Goal: Information Seeking & Learning: Learn about a topic

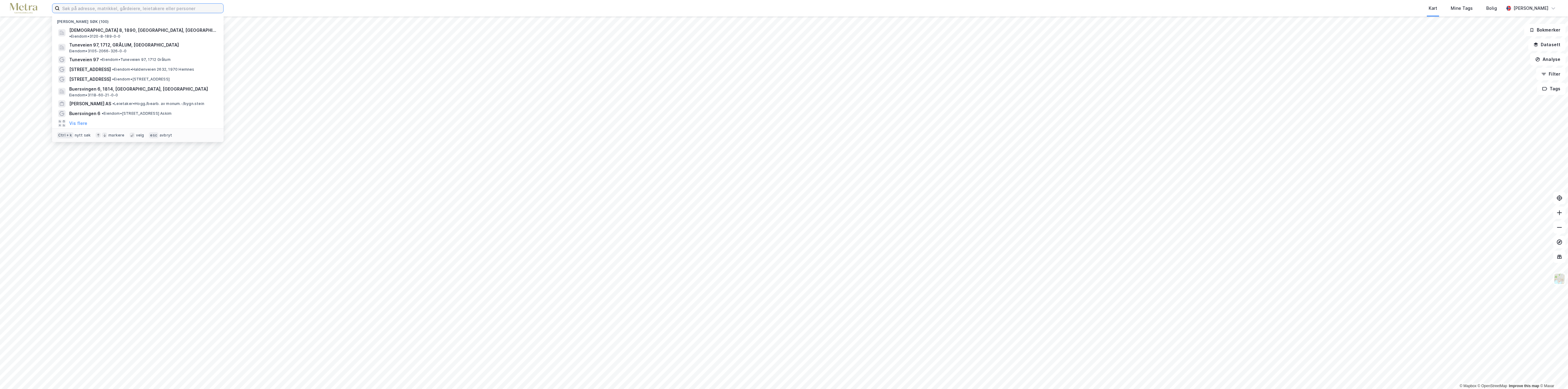
paste input "[STREET_ADDRESS]."
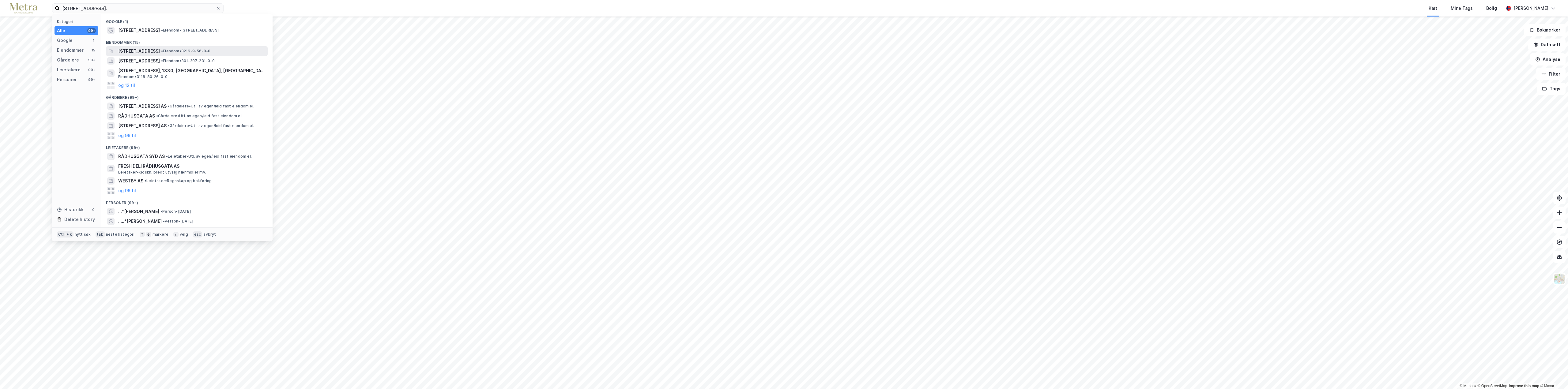
click at [160, 54] on span "[STREET_ADDRESS]" at bounding box center [139, 51] width 41 height 7
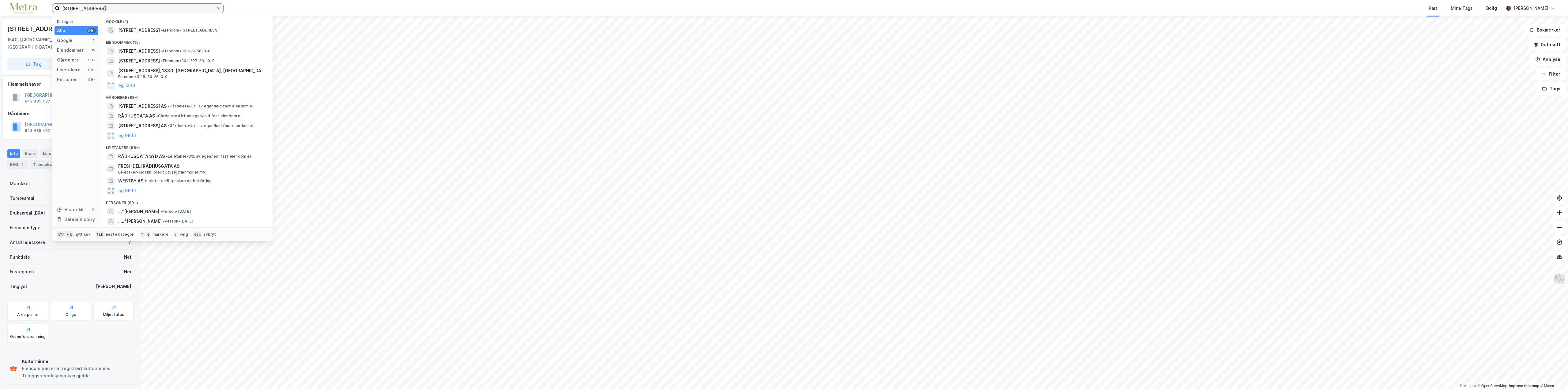
click at [116, 9] on input "[STREET_ADDRESS]." at bounding box center [138, 8] width 156 height 9
click at [145, 33] on span "[STREET_ADDRESS]" at bounding box center [139, 30] width 41 height 7
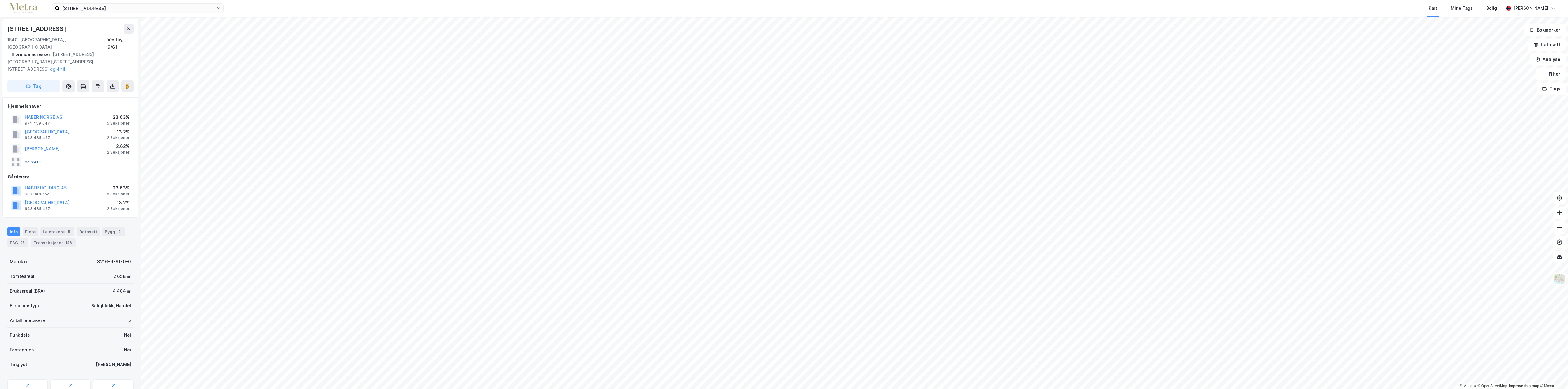
click at [0, 0] on button "og 39 til" at bounding box center [0, 0] width 0 height 0
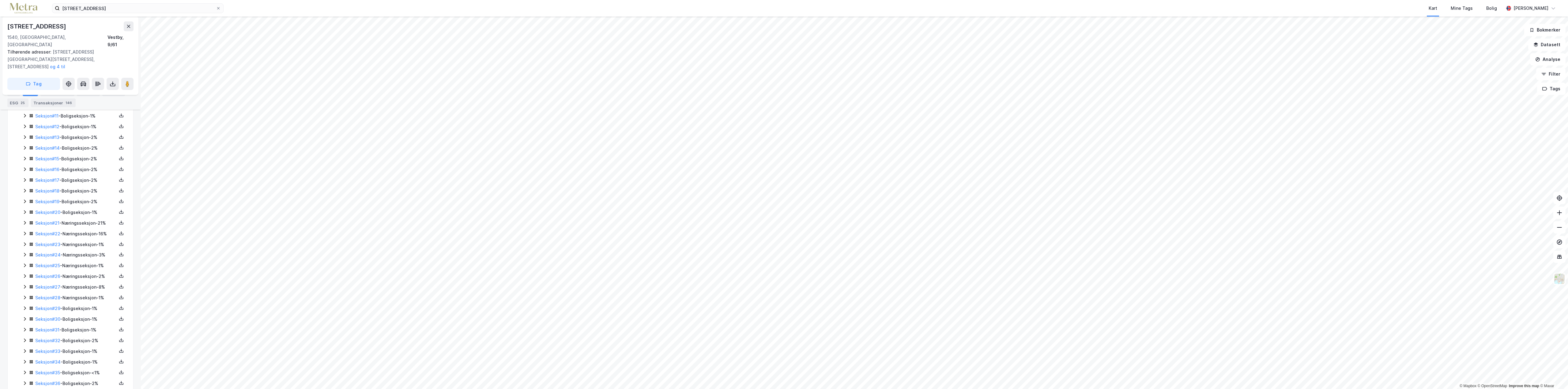
scroll to position [289, 0]
click at [43, 217] on link "Seksjon # 21" at bounding box center [47, 220] width 24 height 5
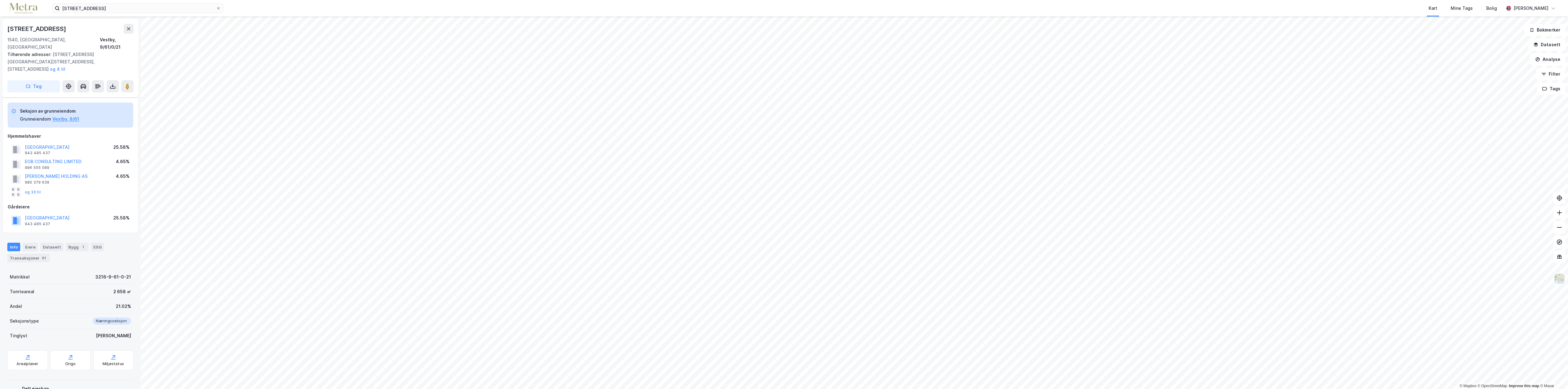
scroll to position [30, 0]
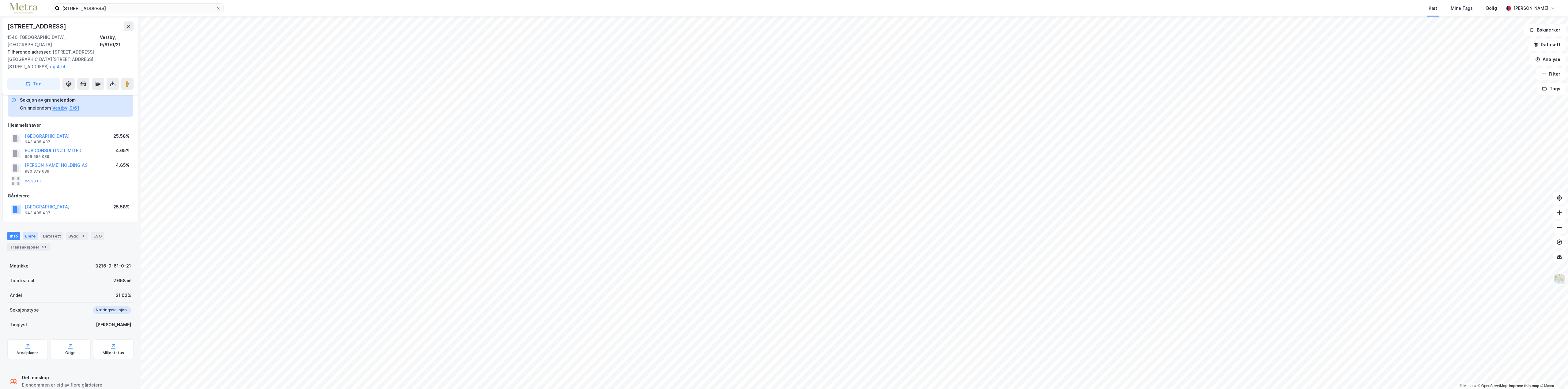
click at [30, 232] on div "Eiere" at bounding box center [30, 236] width 15 height 9
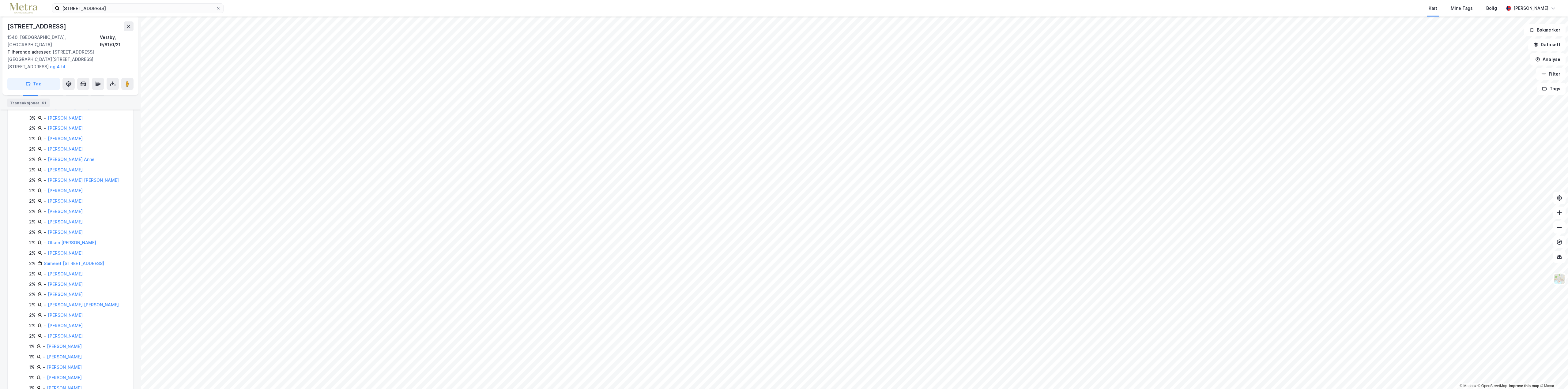
scroll to position [276, 0]
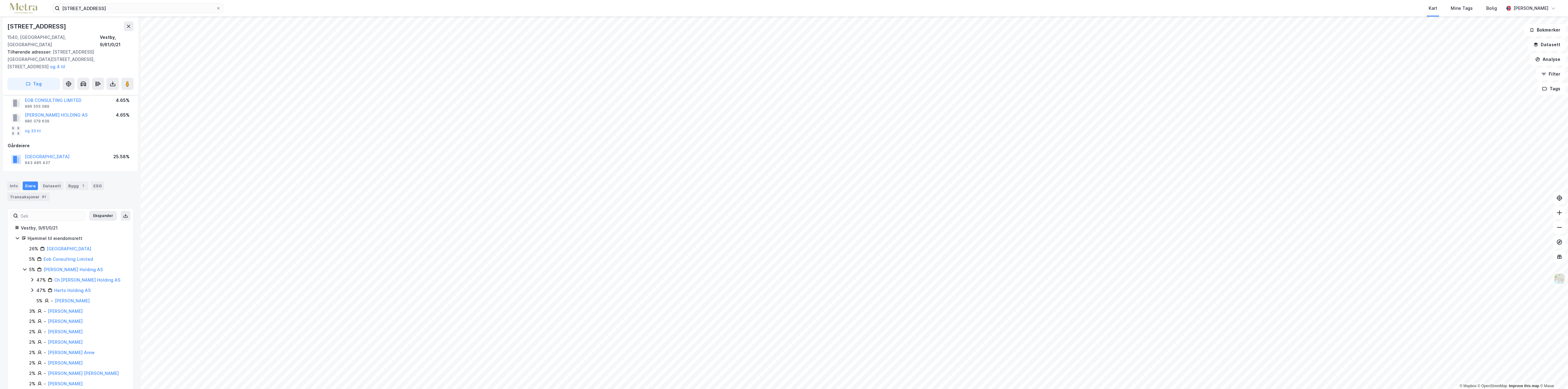
scroll to position [30, 0]
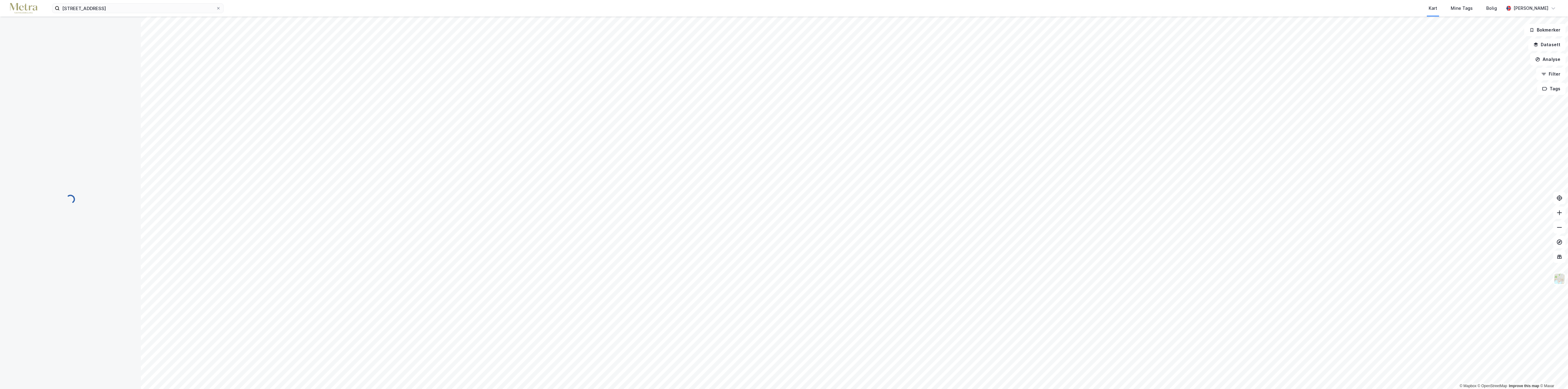
scroll to position [30, 0]
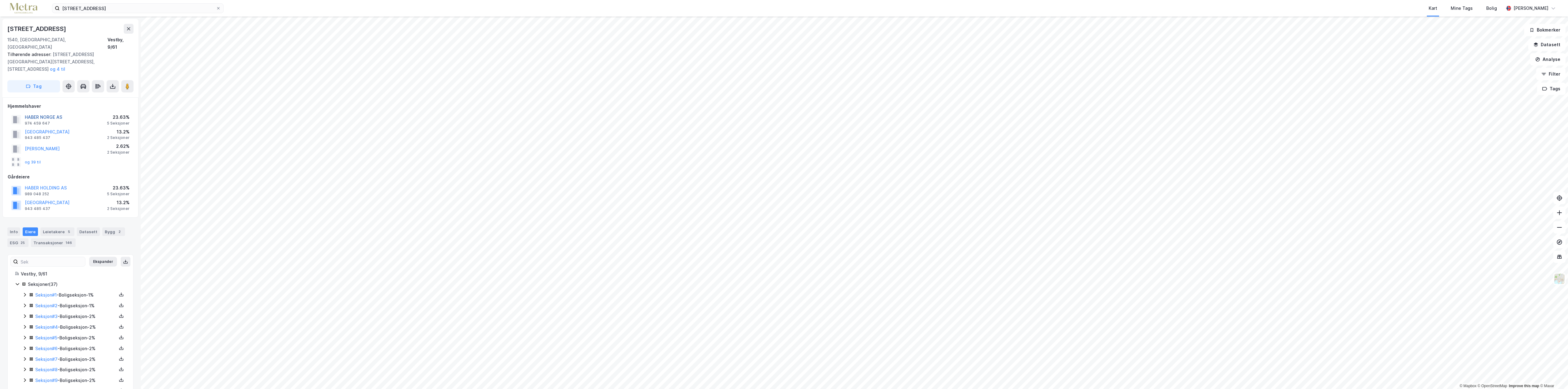
click at [0, 0] on button "HABER NORGE AS" at bounding box center [0, 0] width 0 height 0
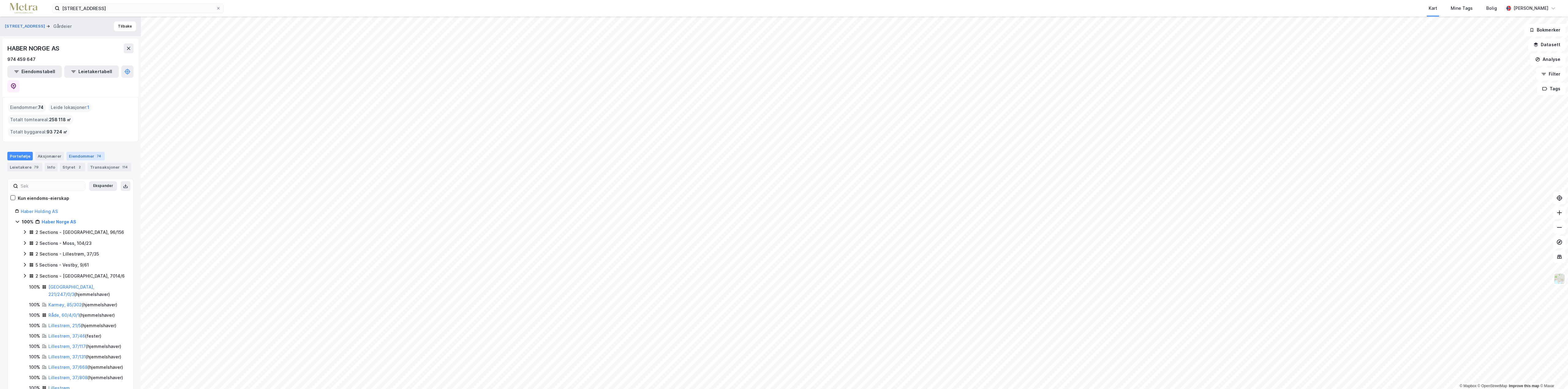
click at [77, 152] on div "Eiendommer 74" at bounding box center [85, 156] width 38 height 9
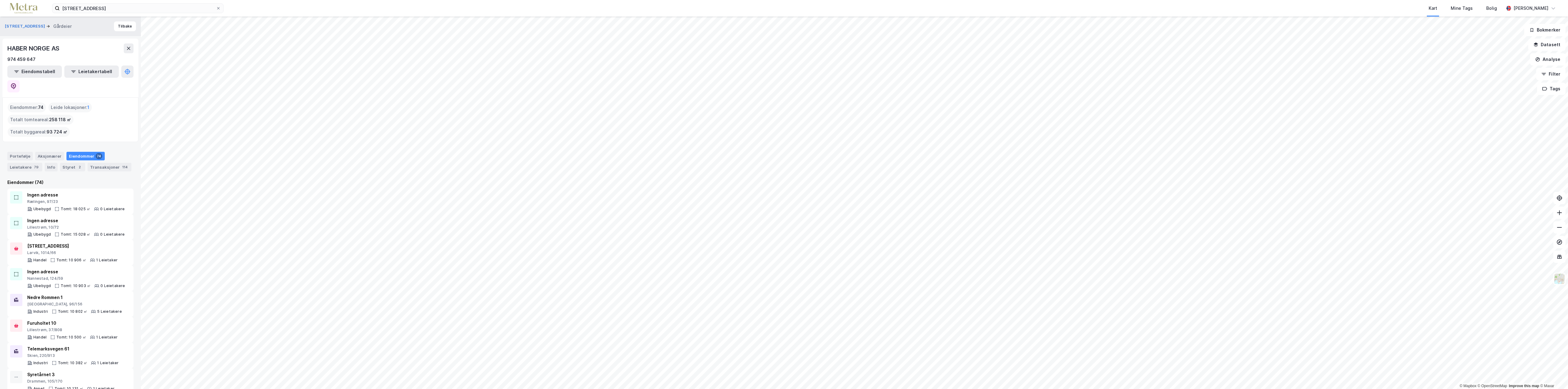
click at [900, 389] on html "[STREET_ADDRESS] Kart Mine Tags Bolig [PERSON_NAME] © Mapbox © OpenStreetMap Im…" at bounding box center [784, 194] width 1568 height 389
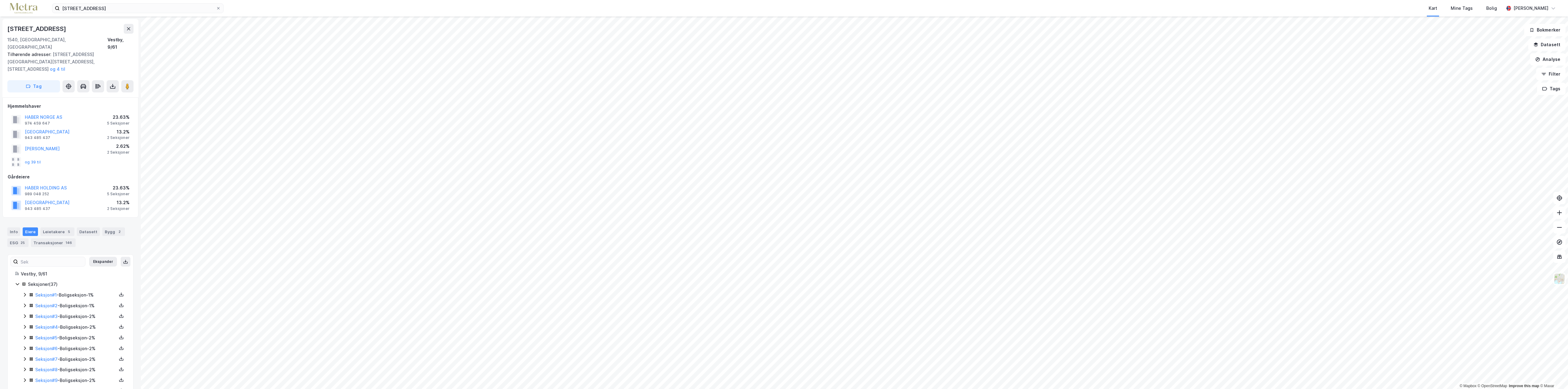
scroll to position [1, 0]
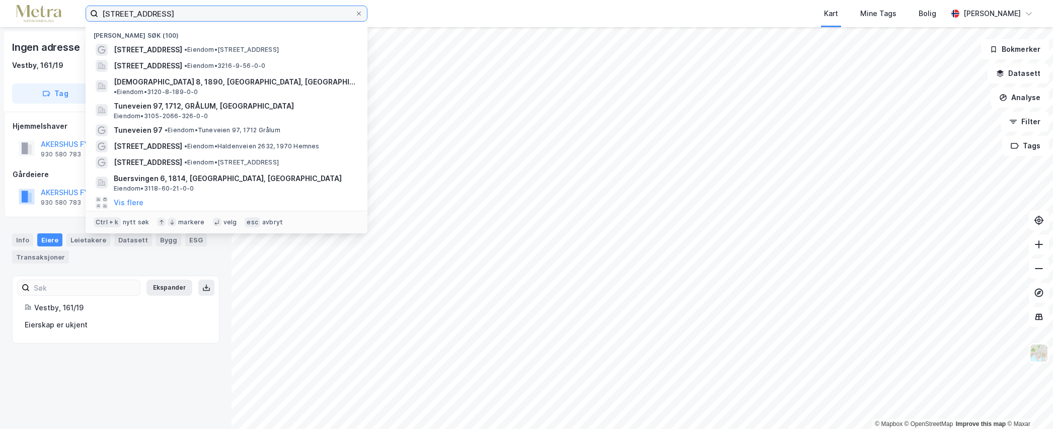
drag, startPoint x: 201, startPoint y: 13, endPoint x: 23, endPoint y: 16, distance: 177.6
click at [23, 16] on div "[STREET_ADDRESS], Vestby Nylige søk ([GEOGRAPHIC_DATA][STREET_ADDRESS] • Eiendo…" at bounding box center [526, 13] width 1053 height 27
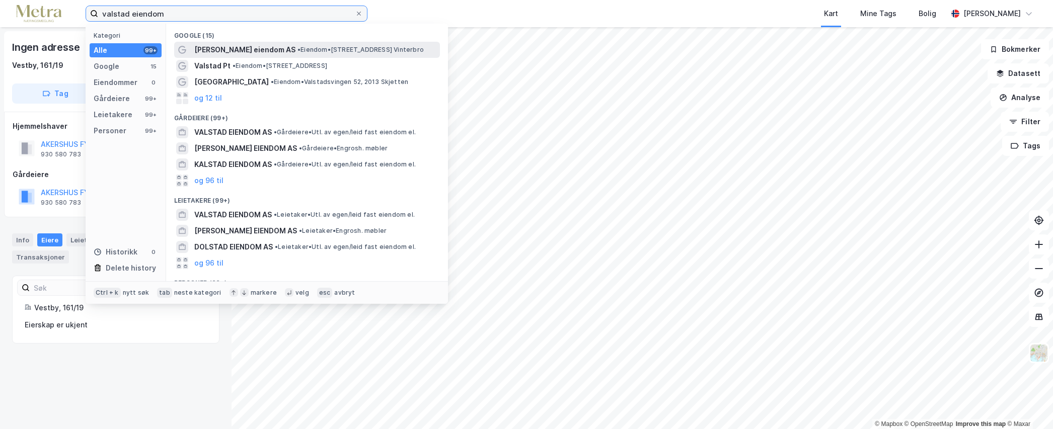
type input "valstad eiendom"
click at [269, 52] on span "[PERSON_NAME] eiendom AS" at bounding box center [244, 50] width 101 height 12
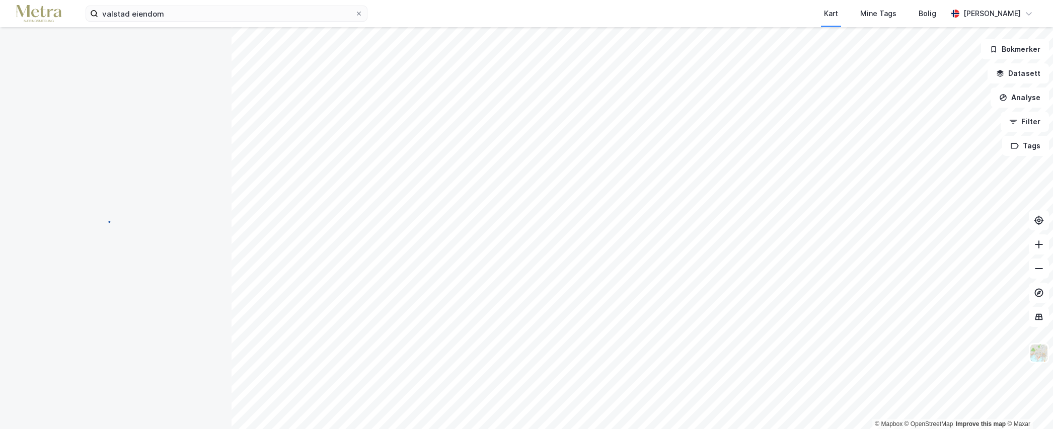
scroll to position [1, 0]
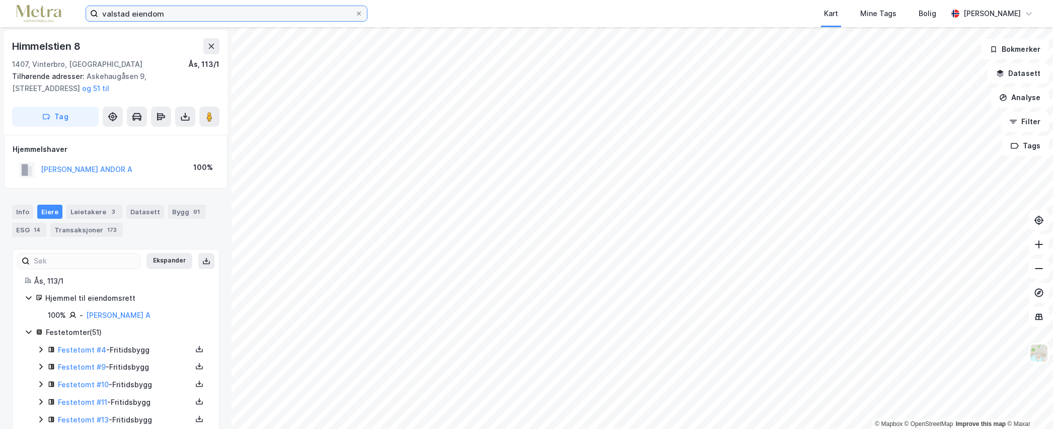
click at [171, 13] on input "valstad eiendom" at bounding box center [226, 13] width 257 height 15
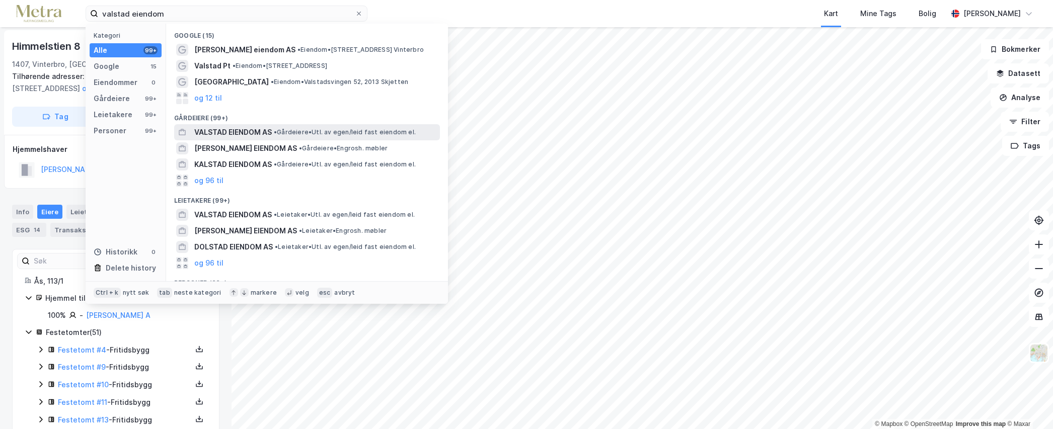
click at [267, 128] on span "VALSTAD EIENDOM AS" at bounding box center [232, 132] width 77 height 12
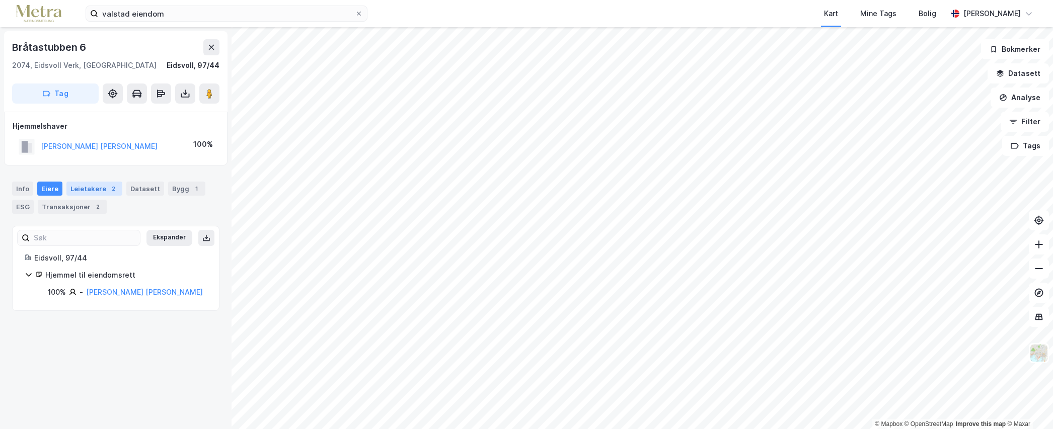
click at [95, 187] on div "Leietakere 2" at bounding box center [94, 189] width 56 height 14
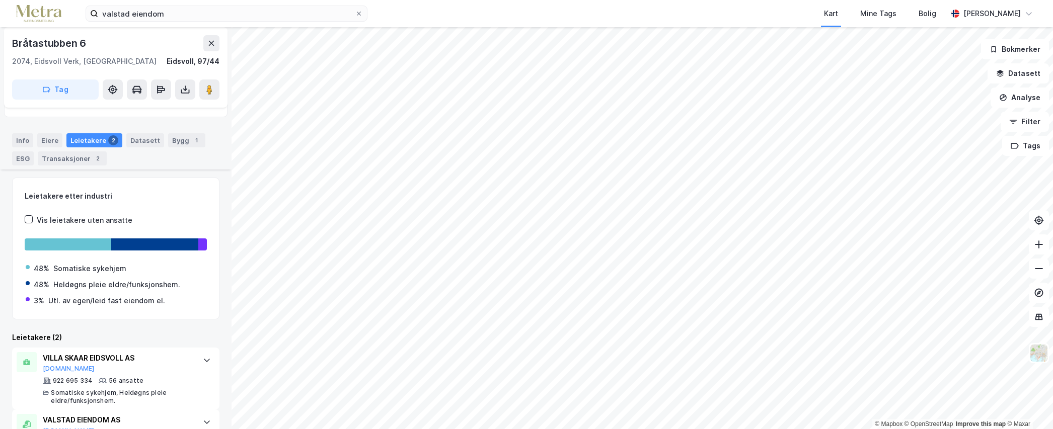
scroll to position [96, 0]
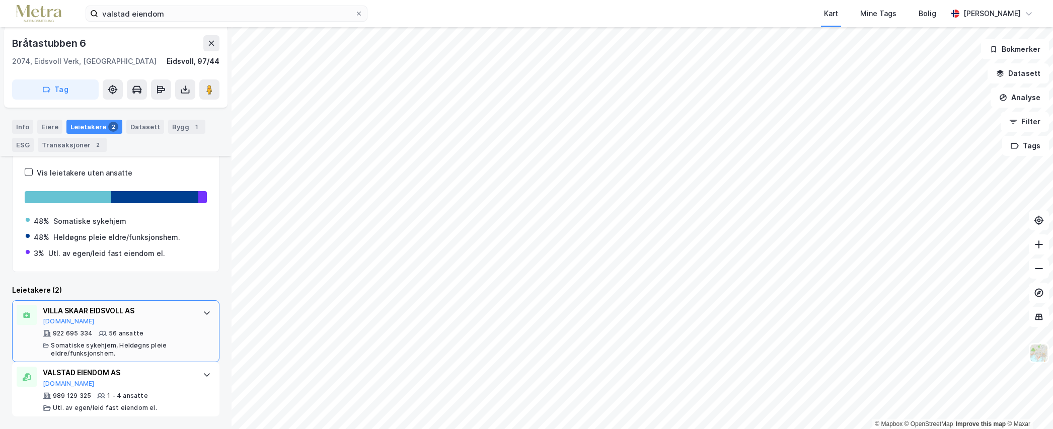
click at [118, 312] on div "VILLA SKAAR EIDSVOLL AS" at bounding box center [118, 311] width 150 height 12
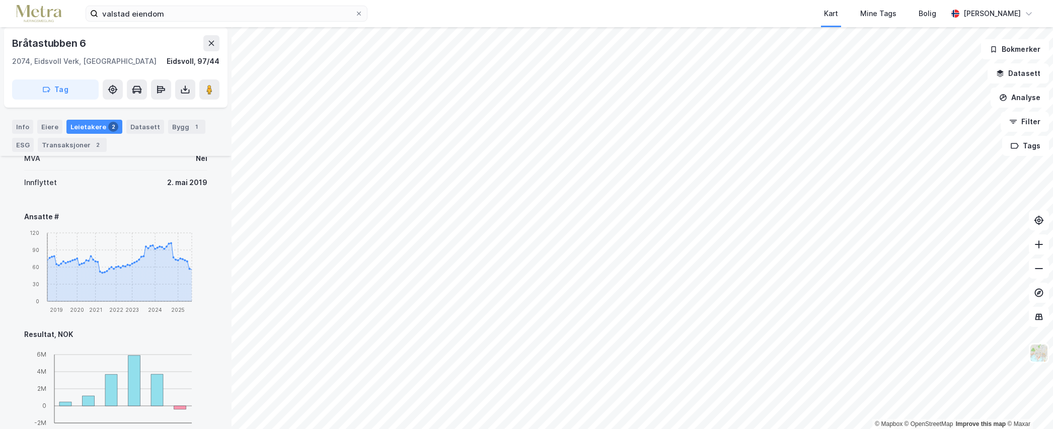
scroll to position [297, 0]
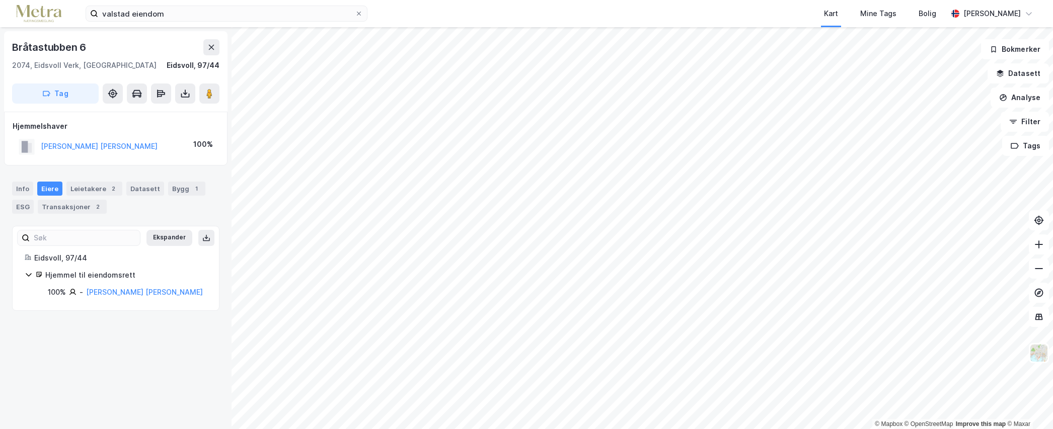
scroll to position [8, 0]
click at [71, 207] on div "Transaksjoner 2" at bounding box center [72, 207] width 69 height 14
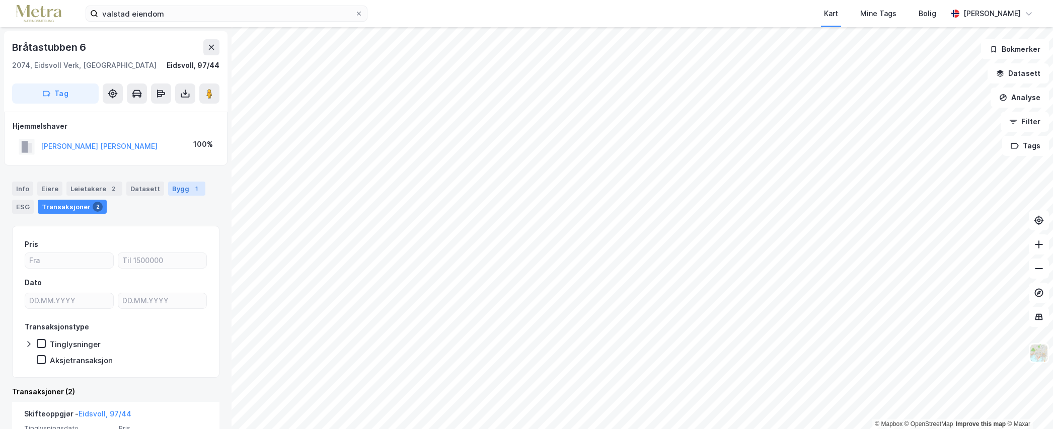
click at [182, 188] on div "Bygg 1" at bounding box center [186, 189] width 37 height 14
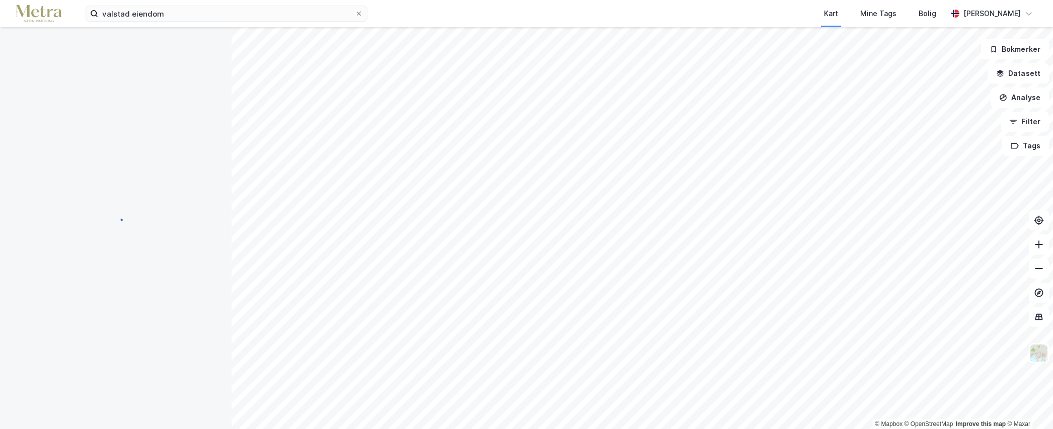
scroll to position [2, 0]
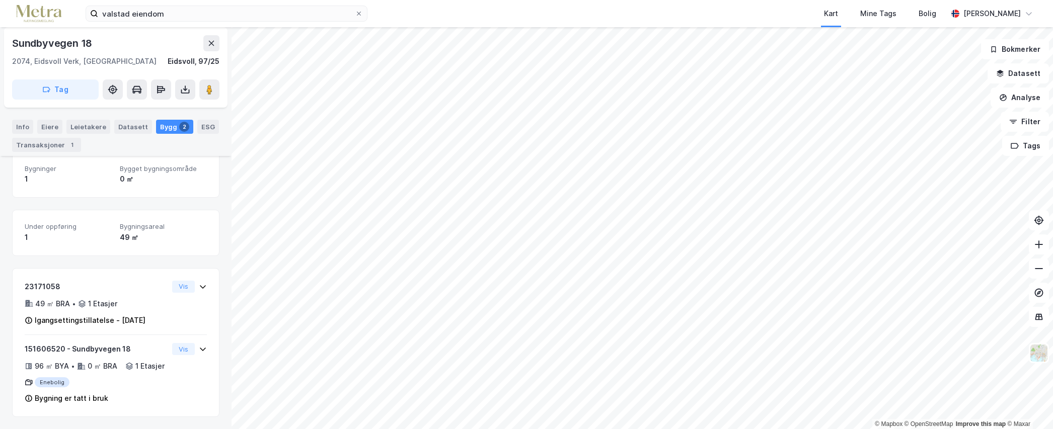
scroll to position [82, 0]
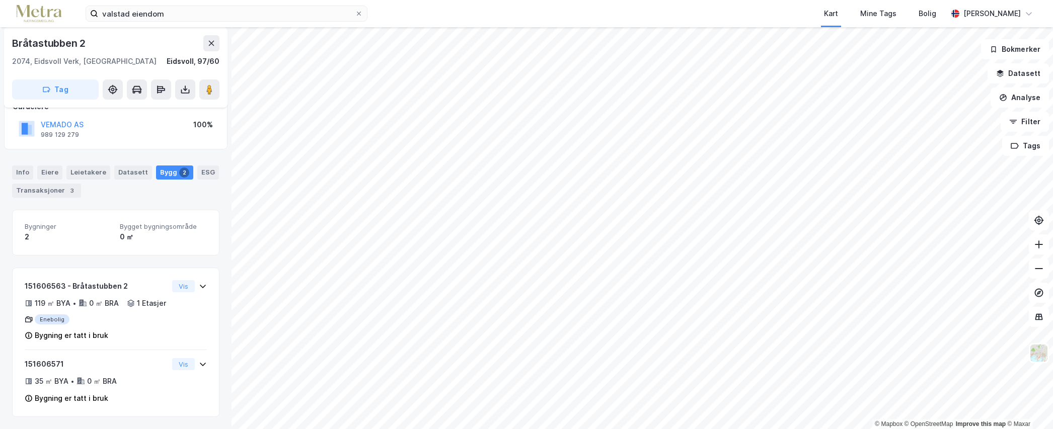
scroll to position [19, 0]
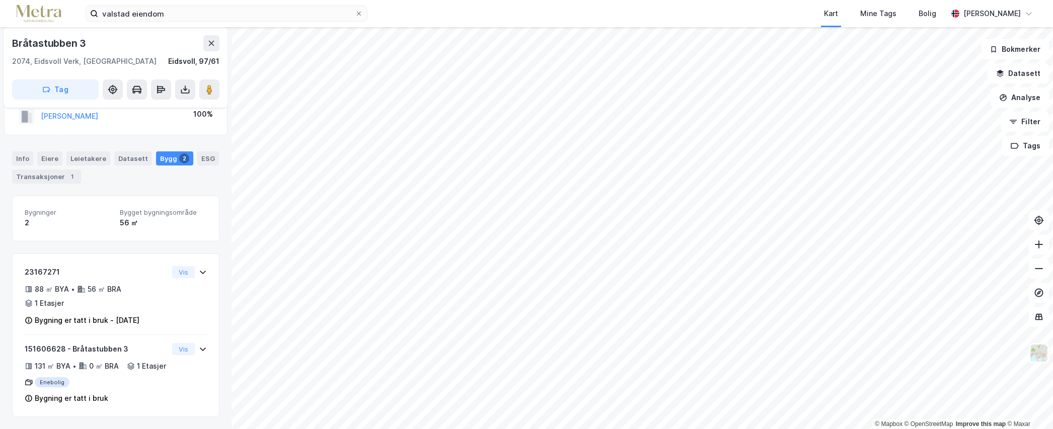
scroll to position [44, 0]
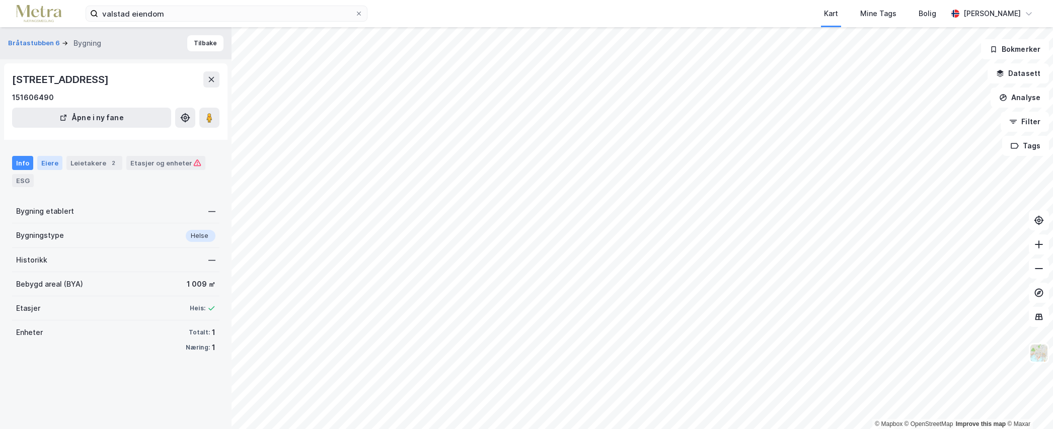
click at [43, 162] on div "Eiere" at bounding box center [49, 163] width 25 height 14
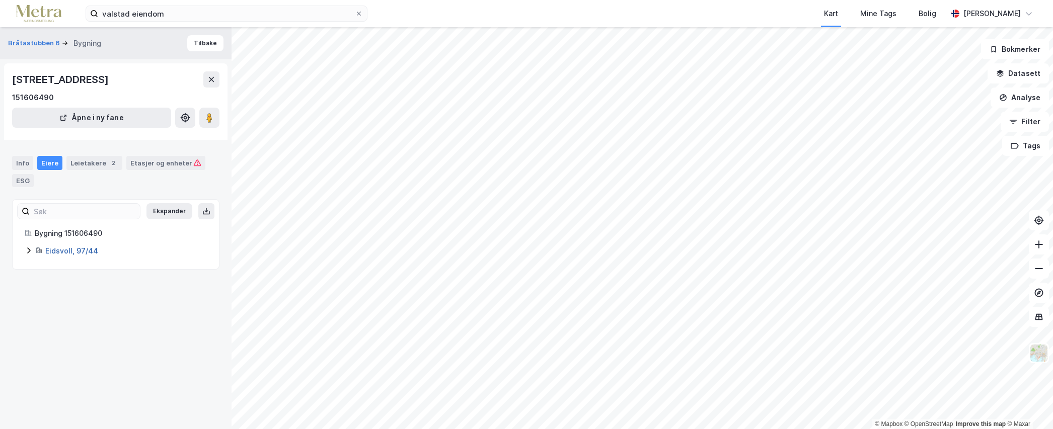
click at [76, 252] on link "Eidsvoll, 97/44" at bounding box center [71, 251] width 53 height 9
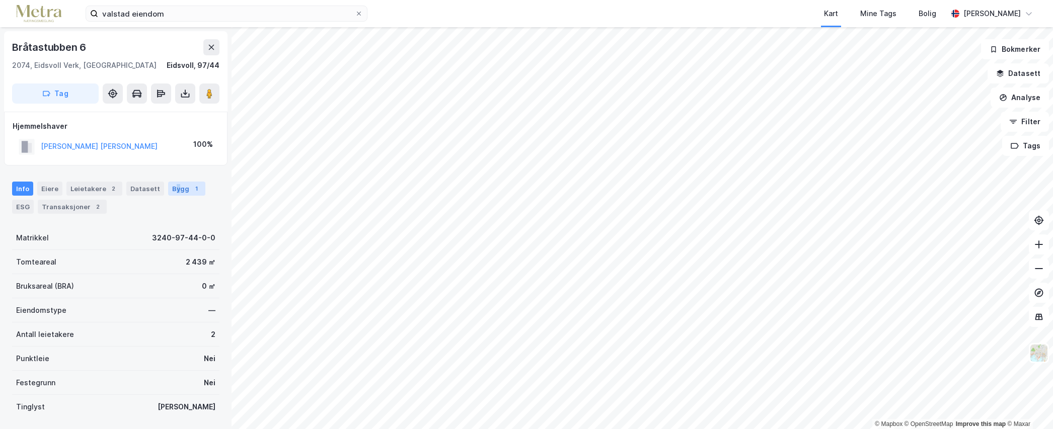
click at [171, 192] on div "Bygg 1" at bounding box center [186, 189] width 37 height 14
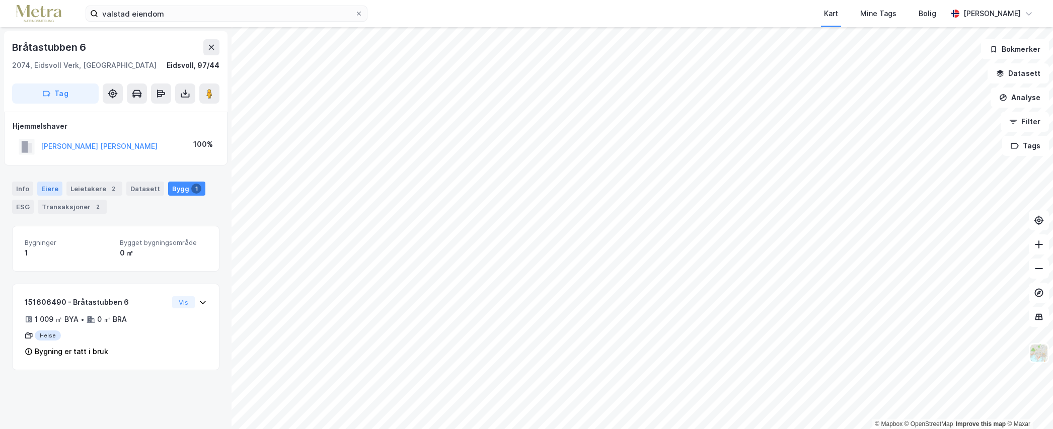
click at [46, 186] on div "Eiere" at bounding box center [49, 189] width 25 height 14
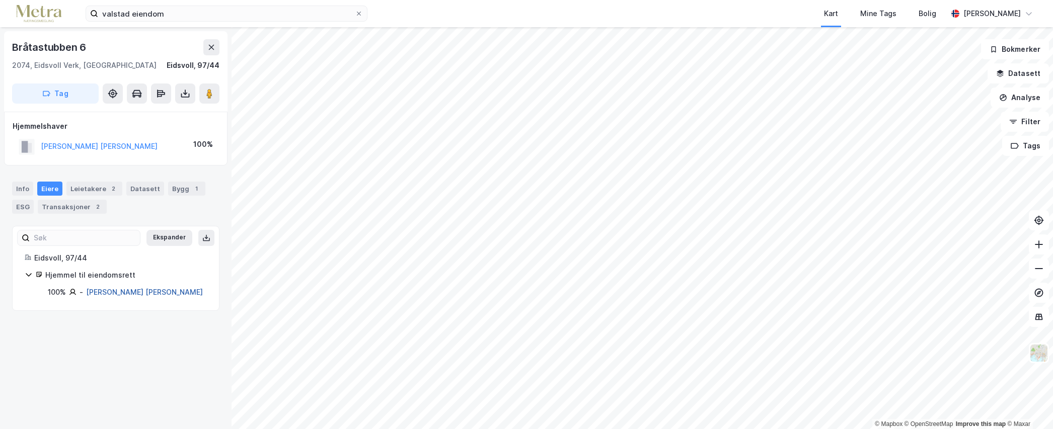
click at [119, 294] on link "[PERSON_NAME] [PERSON_NAME]" at bounding box center [144, 292] width 117 height 9
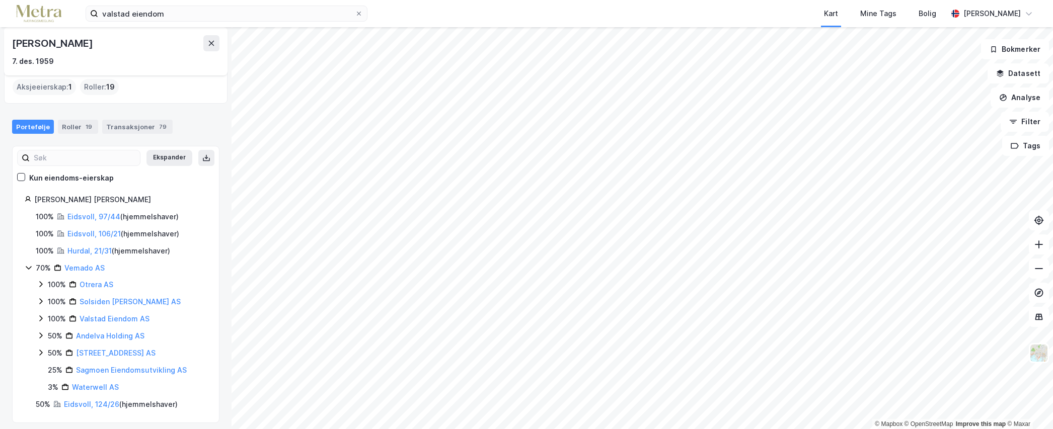
scroll to position [67, 0]
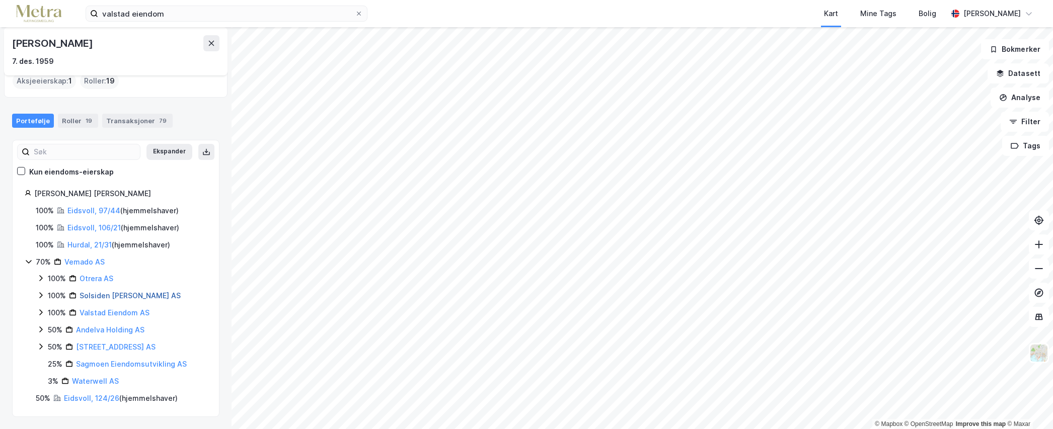
click at [117, 296] on link "Solsiden [PERSON_NAME] AS" at bounding box center [129, 295] width 101 height 9
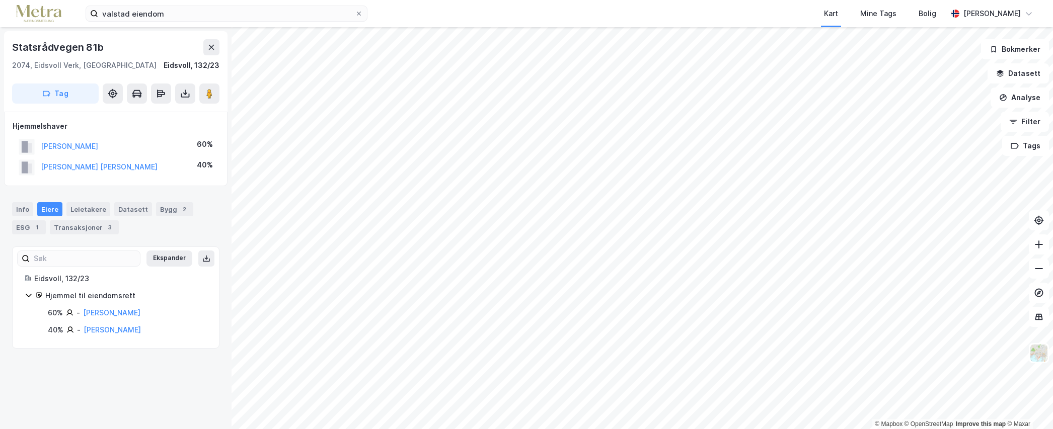
click at [770, 429] on html "valstad eiendom Kart Mine Tags Bolig [PERSON_NAME] © Mapbox © OpenStreetMap Imp…" at bounding box center [526, 214] width 1053 height 429
